Goal: Navigation & Orientation: Find specific page/section

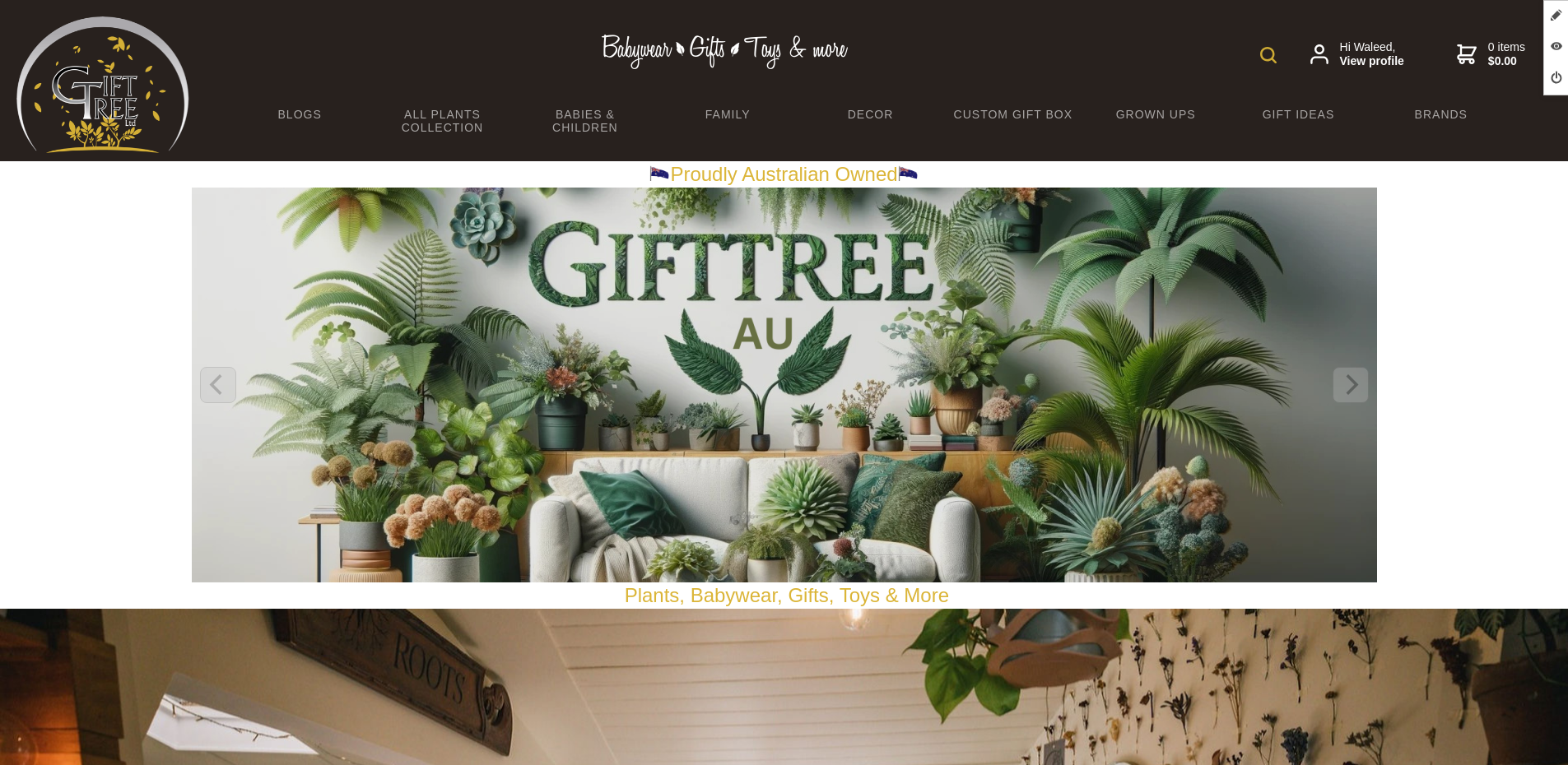
click at [563, 128] on link "Babies & Children" at bounding box center [585, 121] width 142 height 48
